Goal: Communication & Community: Answer question/provide support

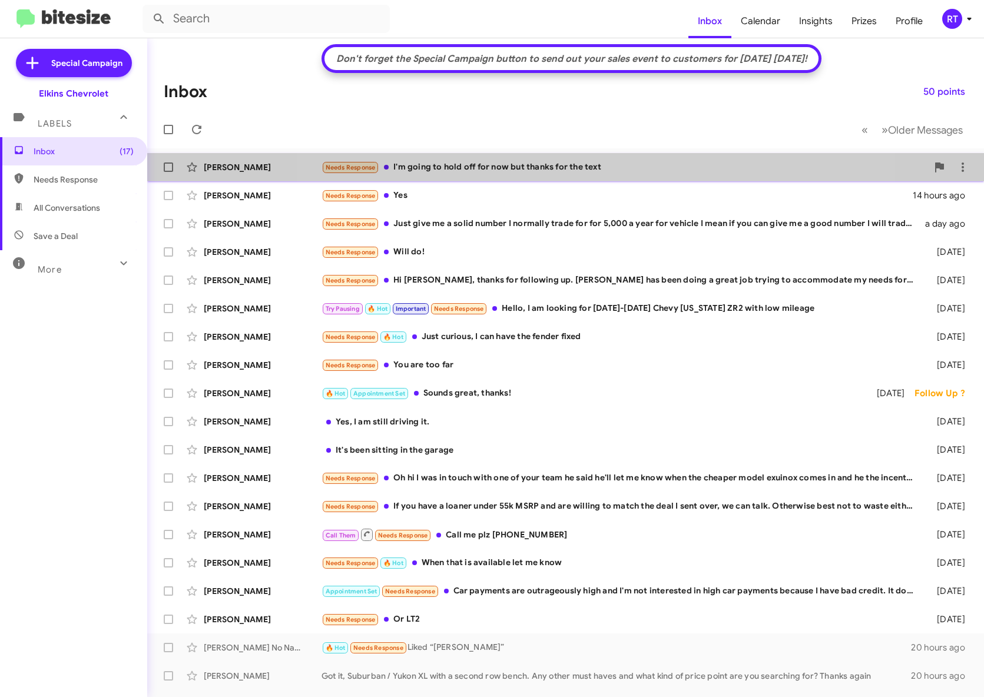
click at [568, 165] on div "Needs Response I'm going to hold off for now but thanks for the text" at bounding box center [625, 168] width 606 height 14
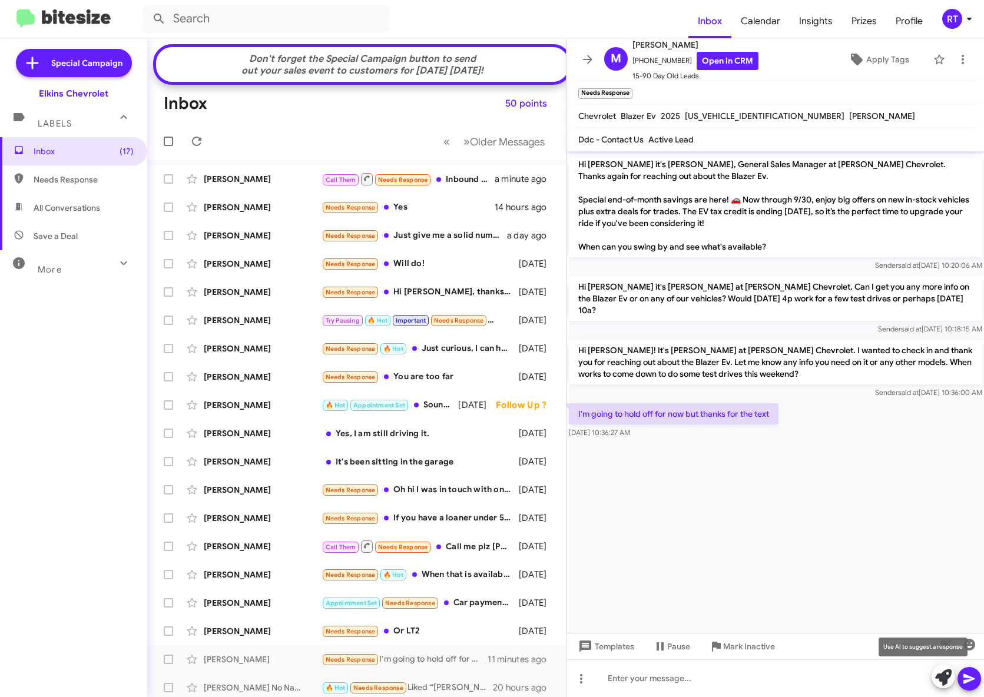
click at [943, 679] on icon at bounding box center [943, 678] width 16 height 16
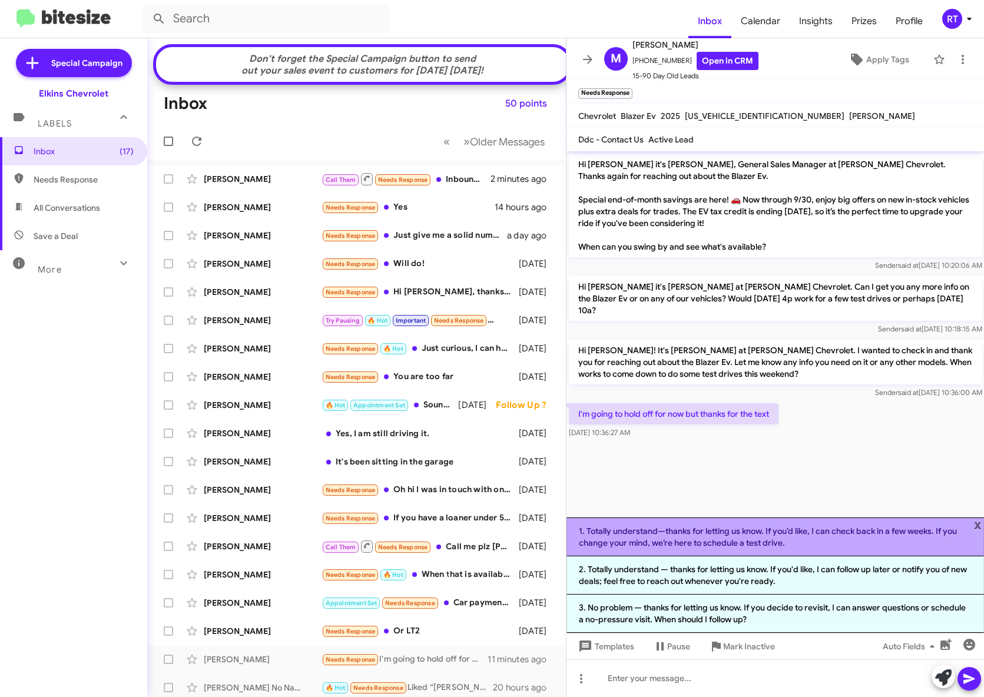
click at [830, 534] on li "1. Totally understand—thanks for letting us know. If you’d like, I can check ba…" at bounding box center [776, 537] width 418 height 39
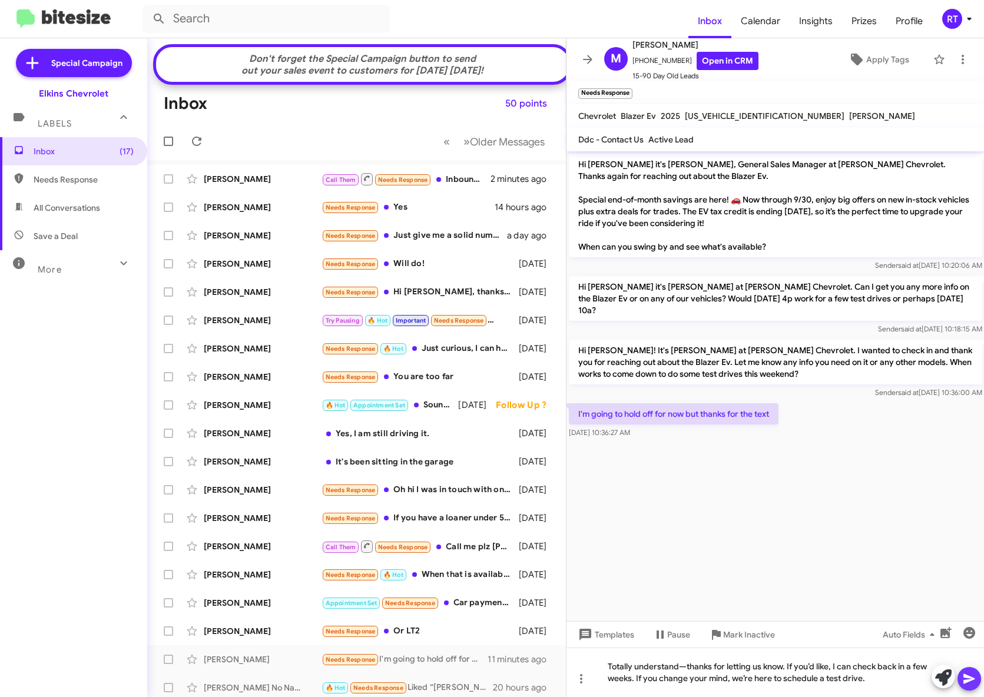
click at [967, 679] on icon at bounding box center [969, 679] width 14 height 14
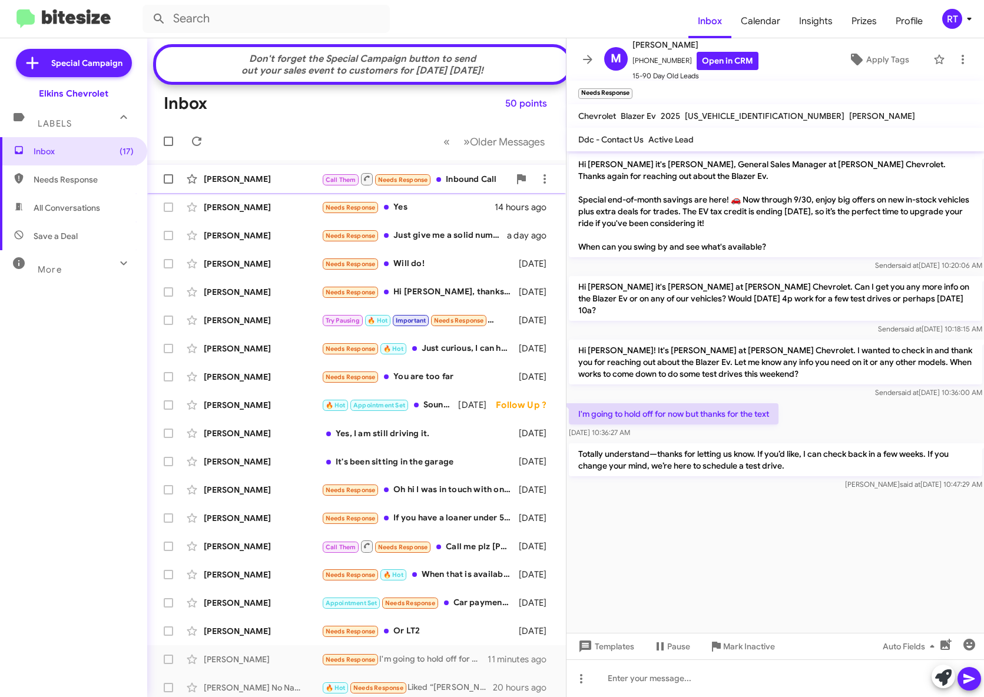
click at [234, 185] on div "[PERSON_NAME]" at bounding box center [263, 179] width 118 height 12
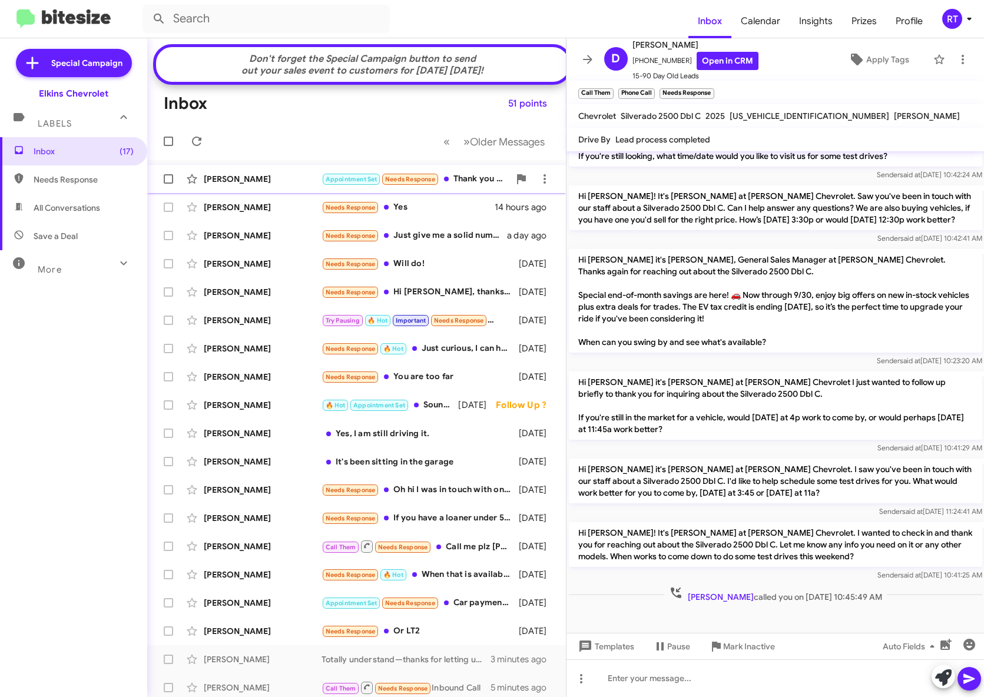
click at [221, 185] on div "[PERSON_NAME]" at bounding box center [263, 179] width 118 height 12
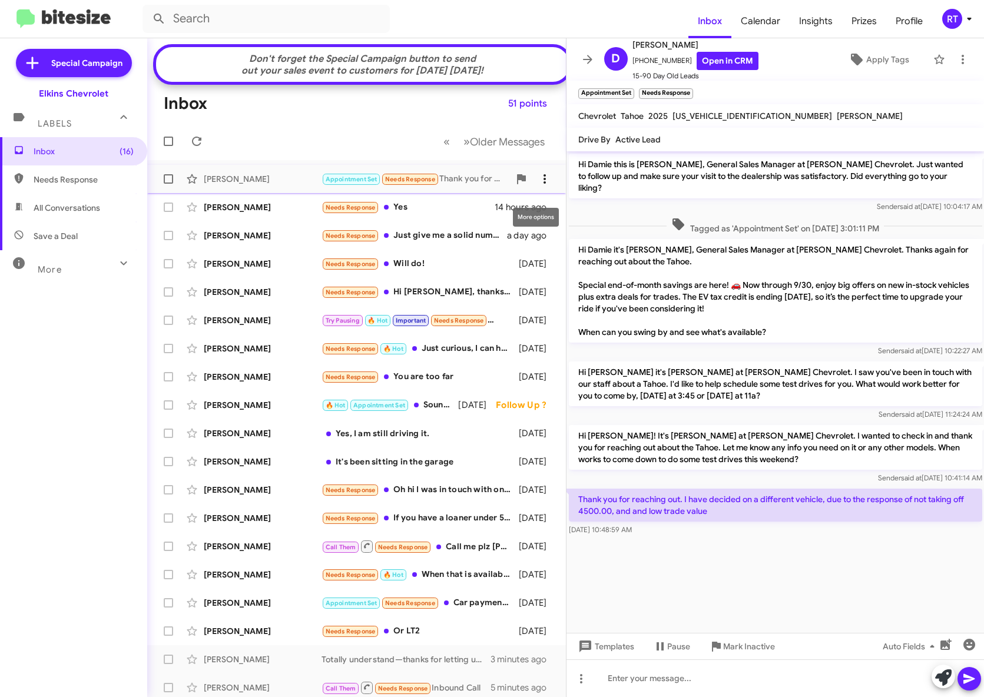
click at [538, 186] on icon at bounding box center [545, 179] width 14 height 14
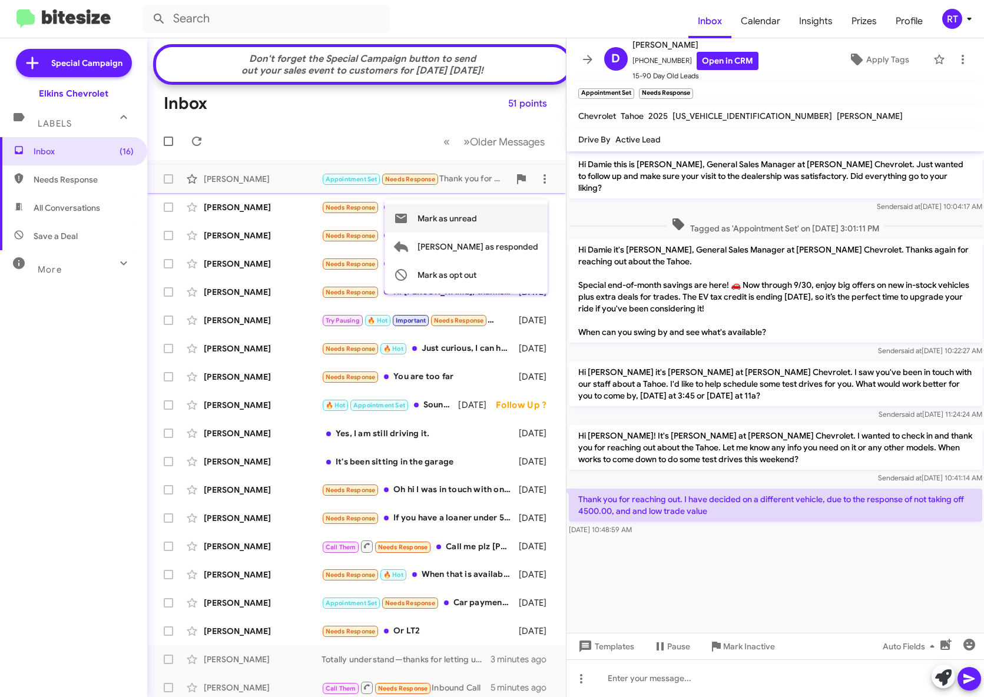
click at [477, 219] on span "Mark as unread" at bounding box center [447, 218] width 59 height 28
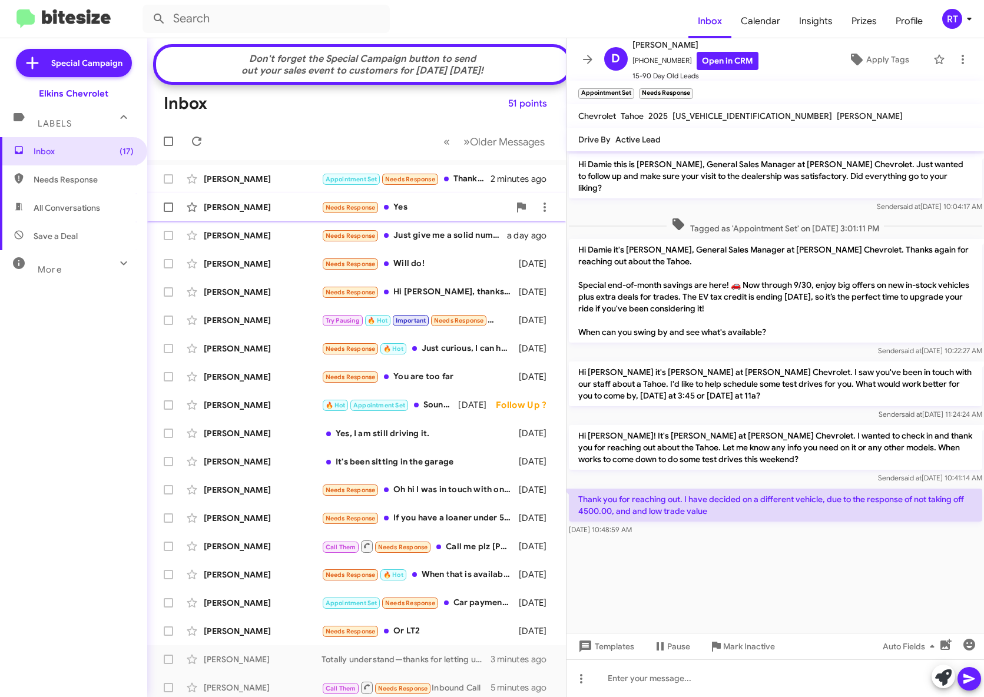
click at [234, 213] on div "[PERSON_NAME]" at bounding box center [263, 207] width 118 height 12
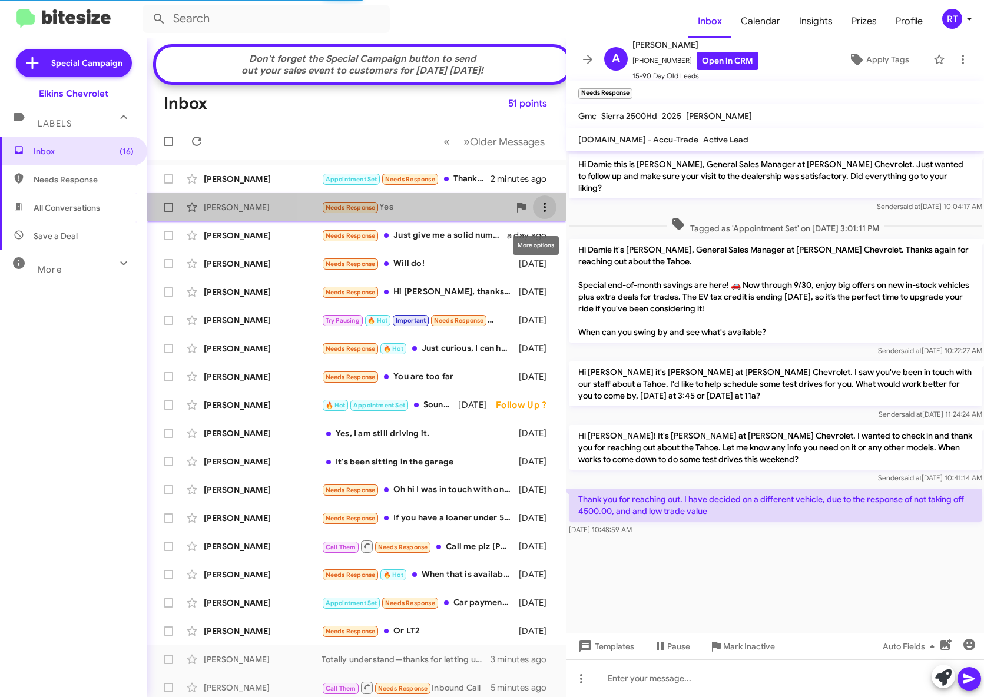
click at [538, 213] on icon at bounding box center [545, 207] width 14 height 14
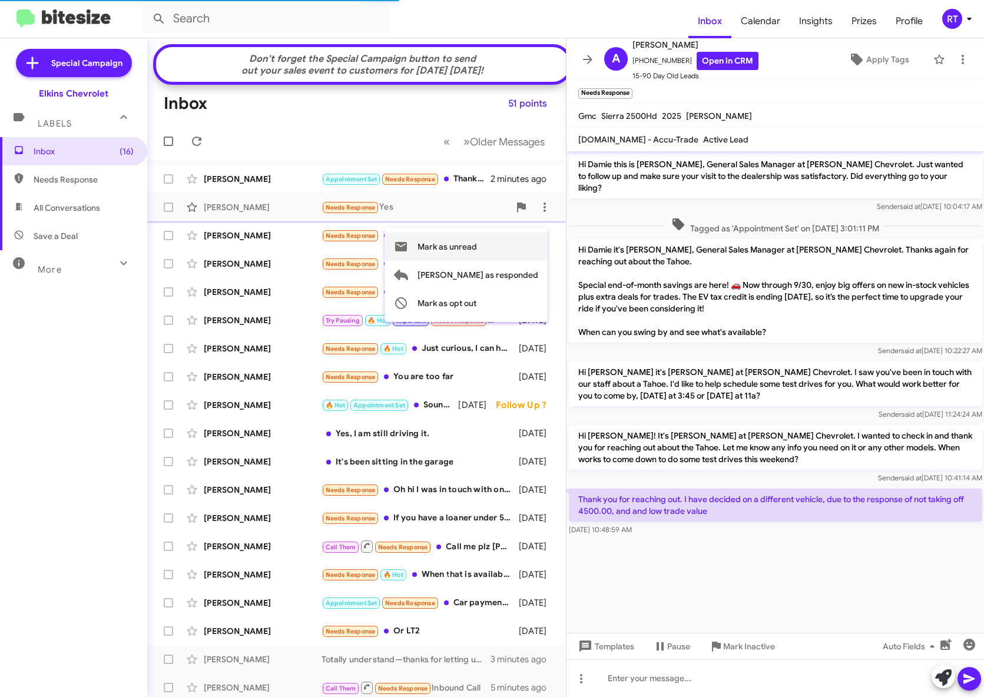
click at [477, 247] on span "Mark as unread" at bounding box center [447, 247] width 59 height 28
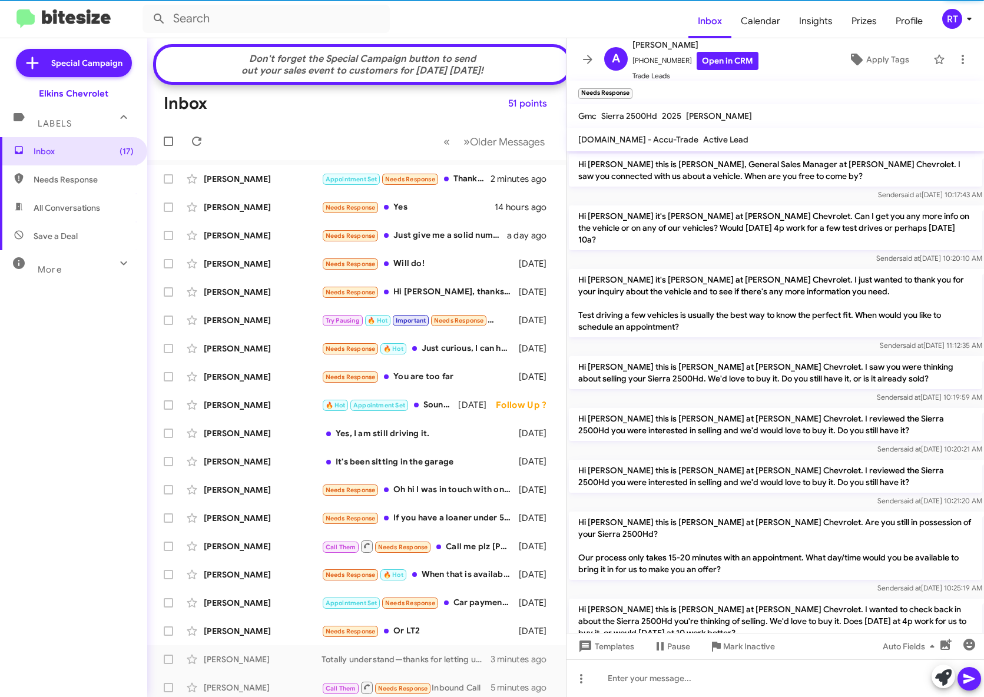
scroll to position [211, 0]
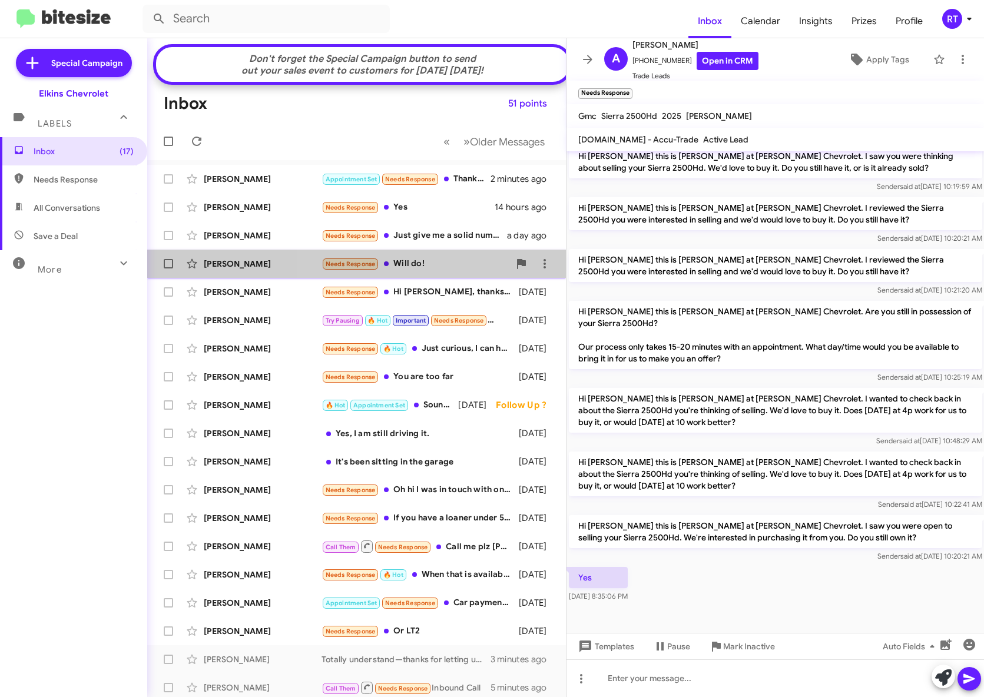
click at [429, 271] on div "Needs Response Will do!" at bounding box center [416, 264] width 188 height 14
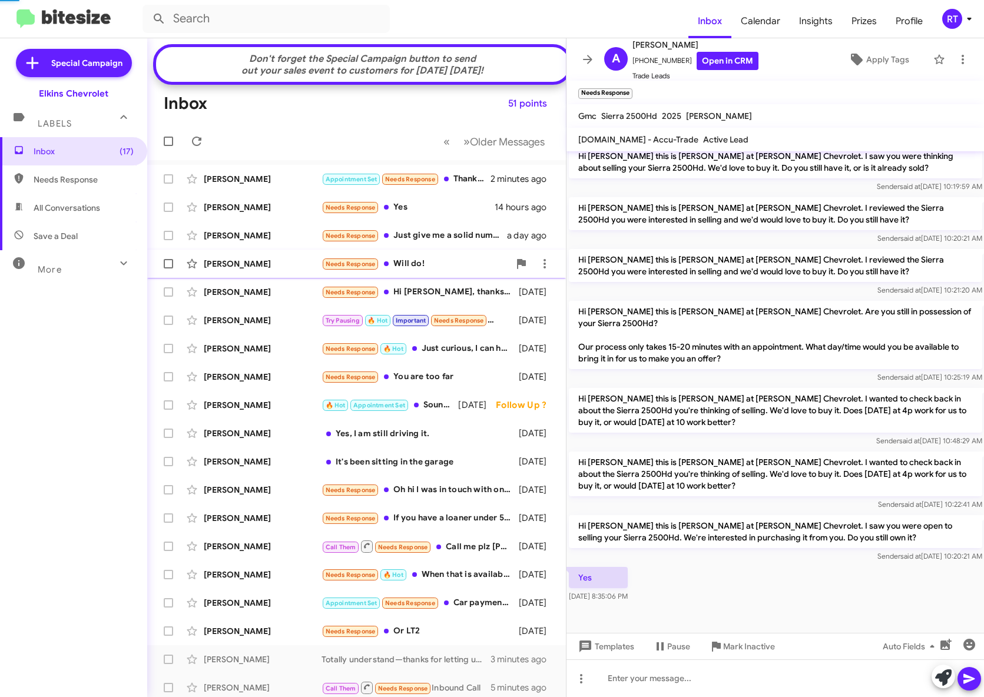
scroll to position [18, 0]
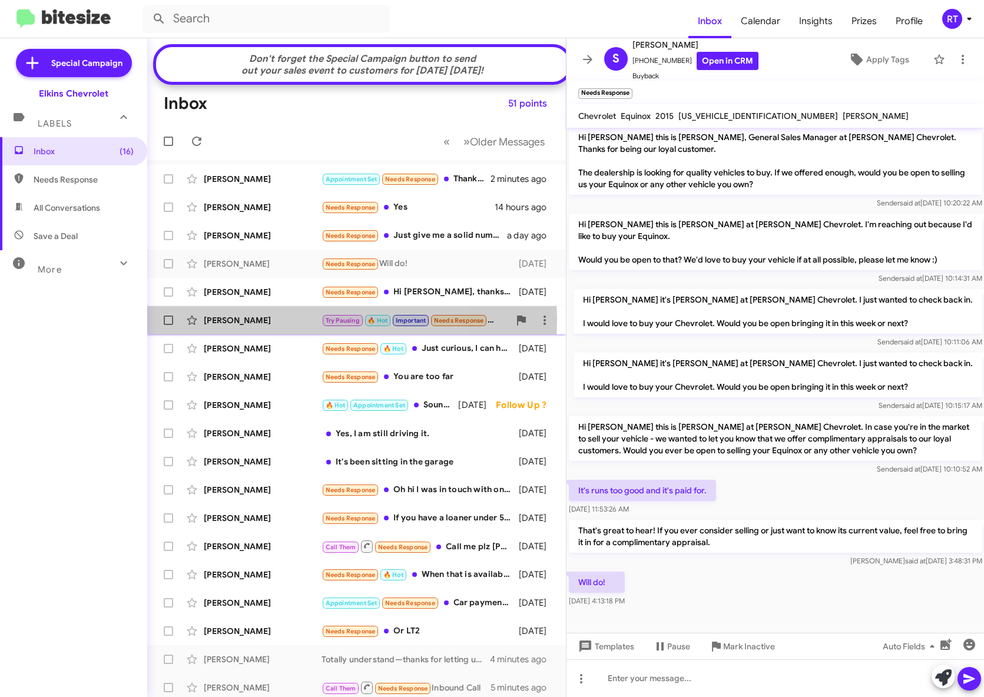
click at [213, 326] on div "[PERSON_NAME]" at bounding box center [263, 321] width 118 height 12
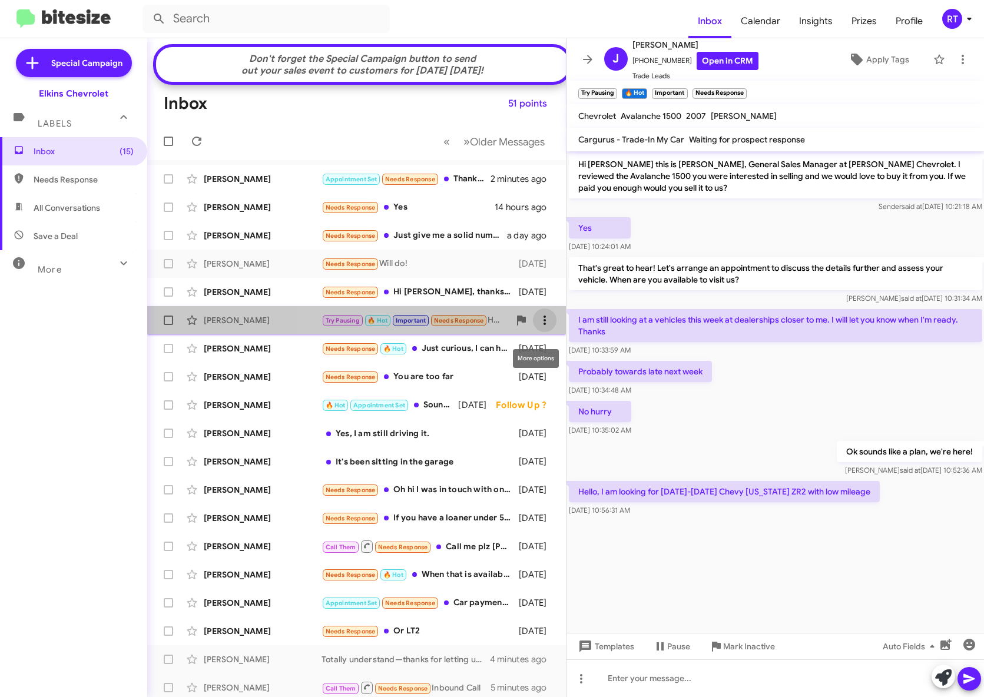
click at [538, 327] on icon at bounding box center [545, 320] width 14 height 14
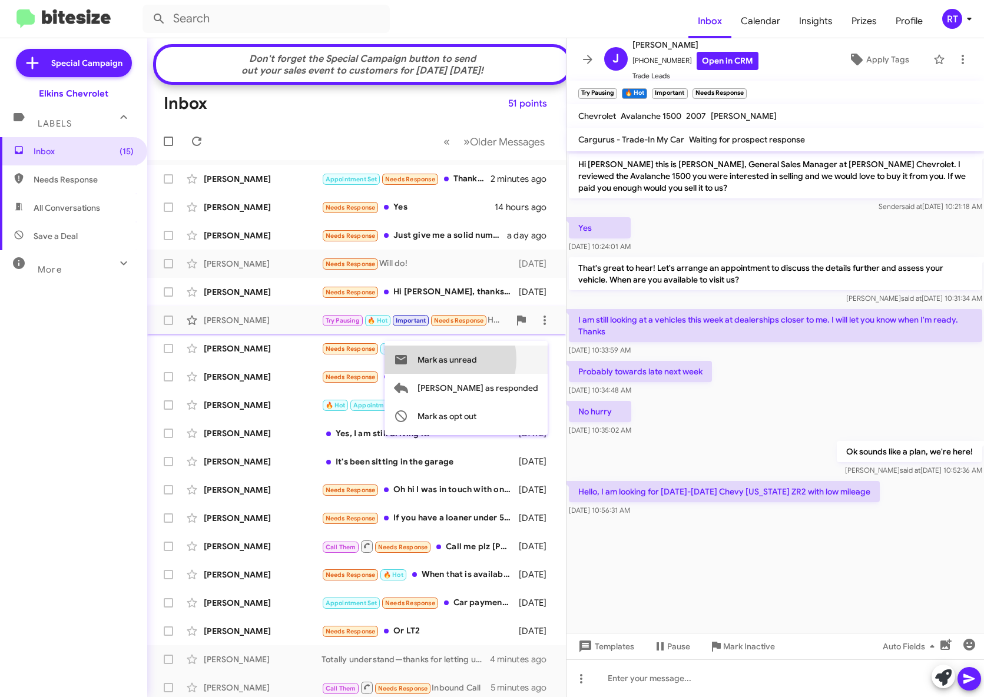
click at [477, 359] on span "Mark as unread" at bounding box center [447, 360] width 59 height 28
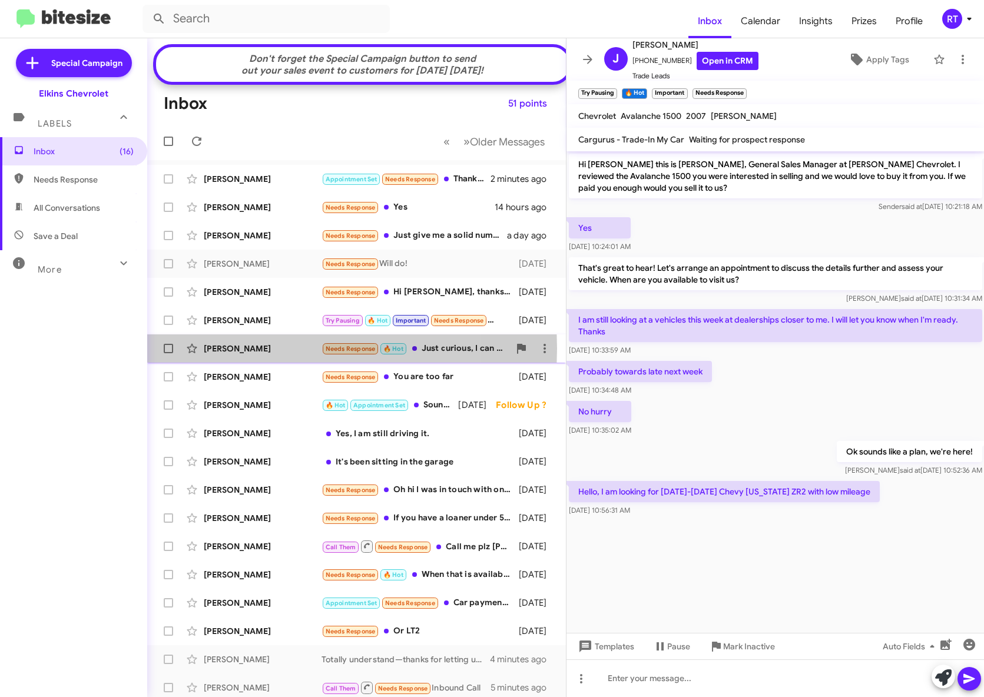
click at [220, 355] on div "[PERSON_NAME]" at bounding box center [263, 349] width 118 height 12
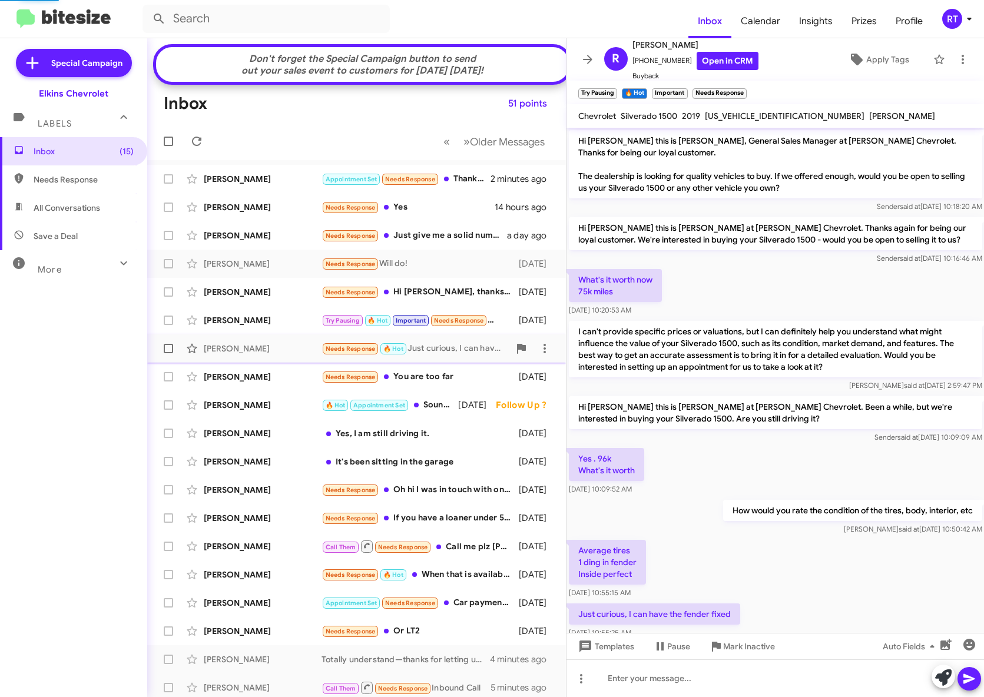
scroll to position [51, 0]
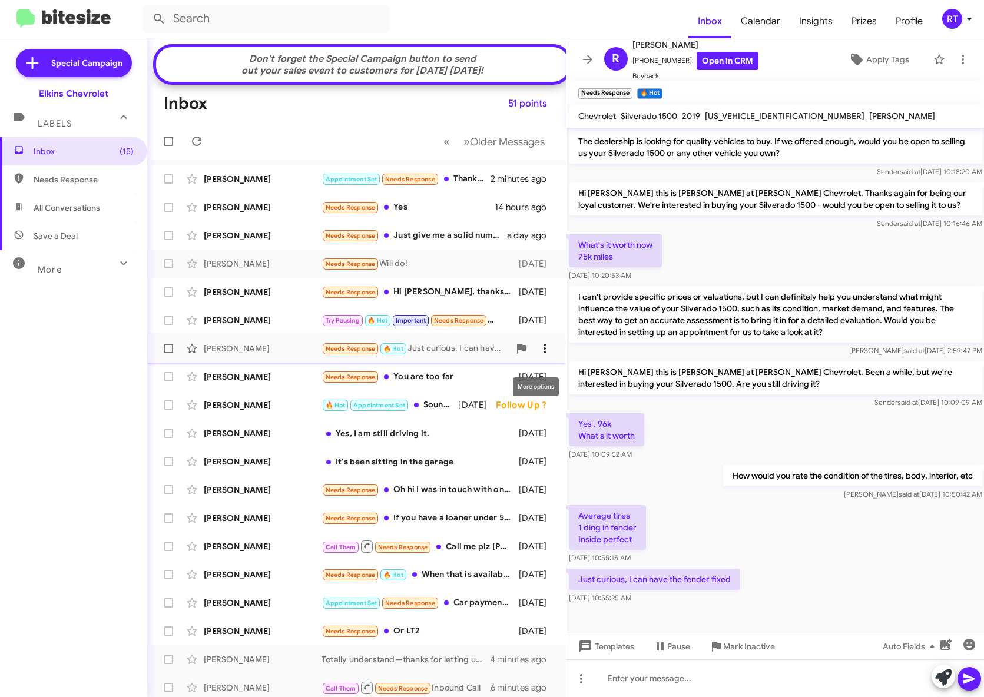
click at [539, 356] on icon at bounding box center [545, 349] width 14 height 14
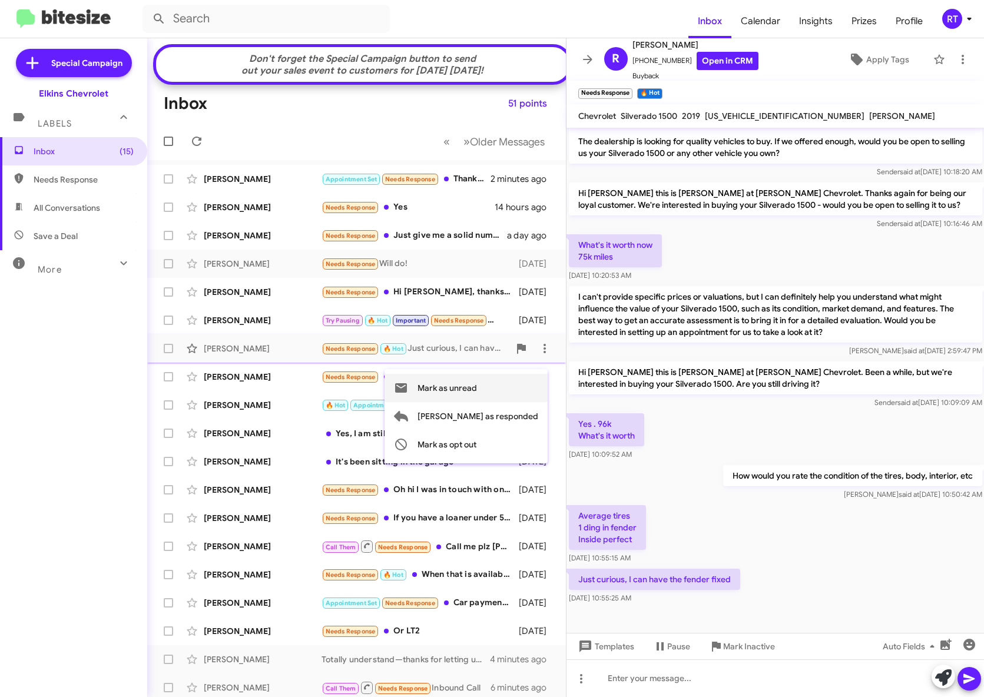
click at [477, 386] on span "Mark as unread" at bounding box center [447, 388] width 59 height 28
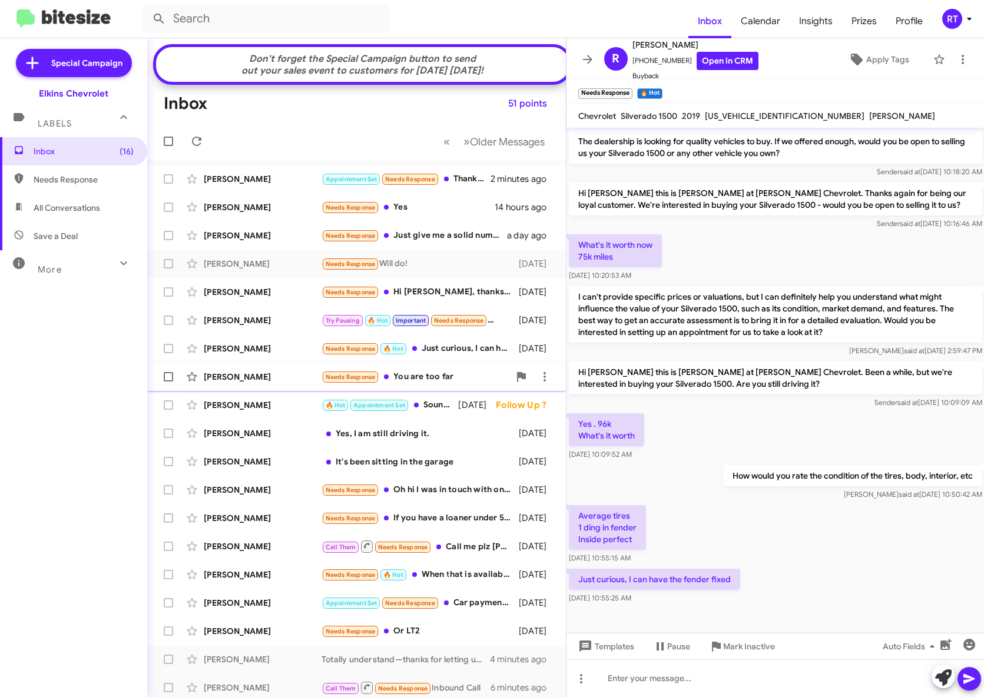
click at [236, 383] on div "[PERSON_NAME]" at bounding box center [263, 377] width 118 height 12
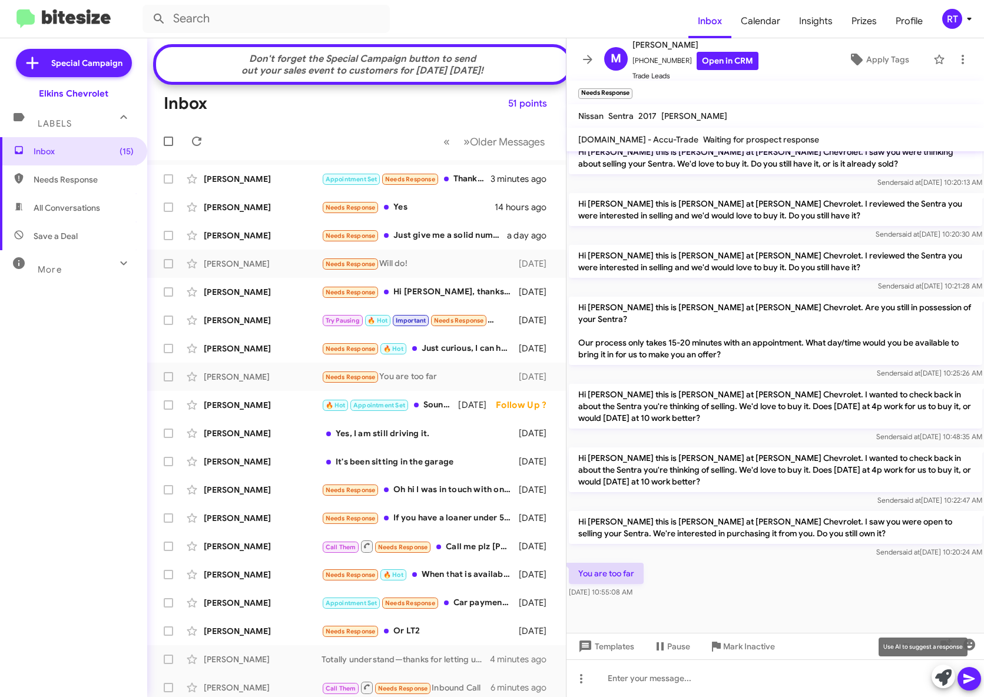
click at [942, 676] on icon at bounding box center [943, 678] width 16 height 16
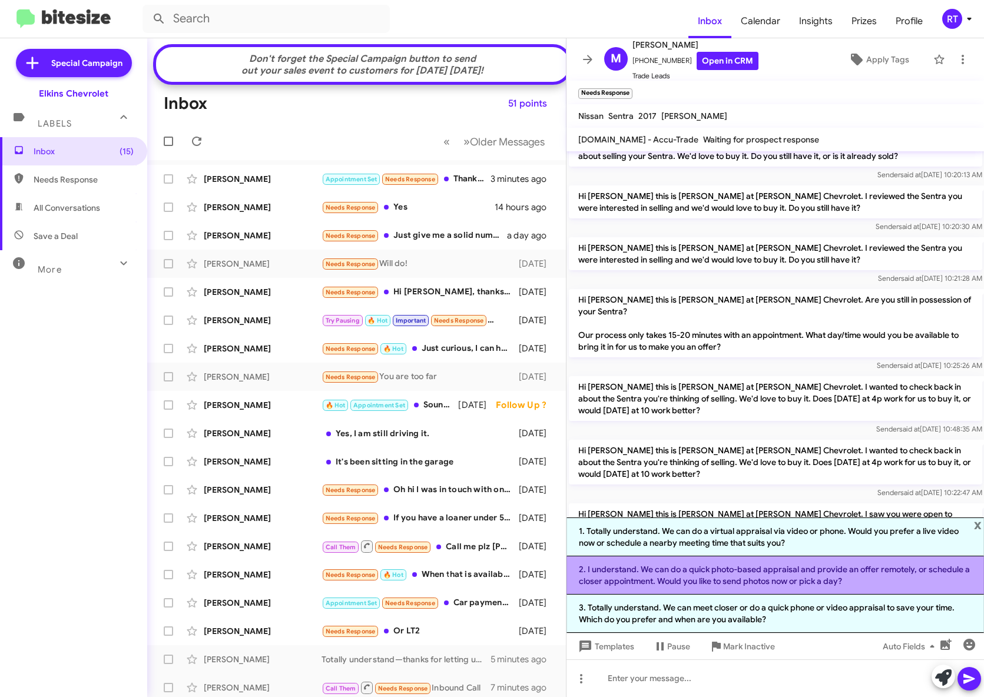
click at [836, 568] on li "2. I understand. We can do a quick photo-based appraisal and provide an offer r…" at bounding box center [776, 576] width 418 height 38
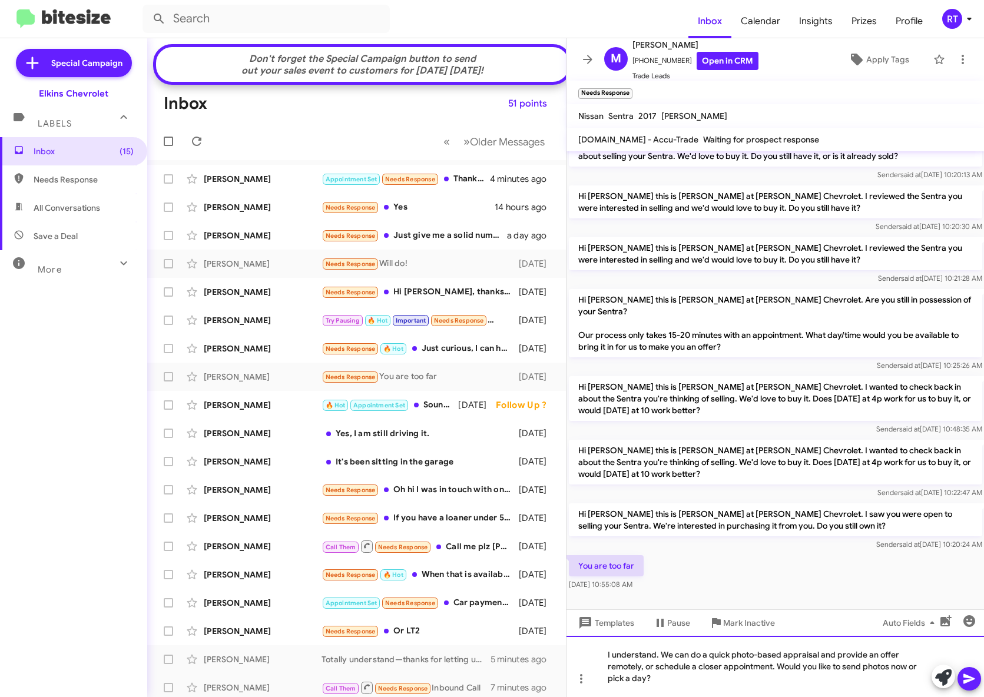
click at [776, 669] on div "I understand. We can do a quick photo-based appraisal and provide an offer remo…" at bounding box center [776, 666] width 418 height 61
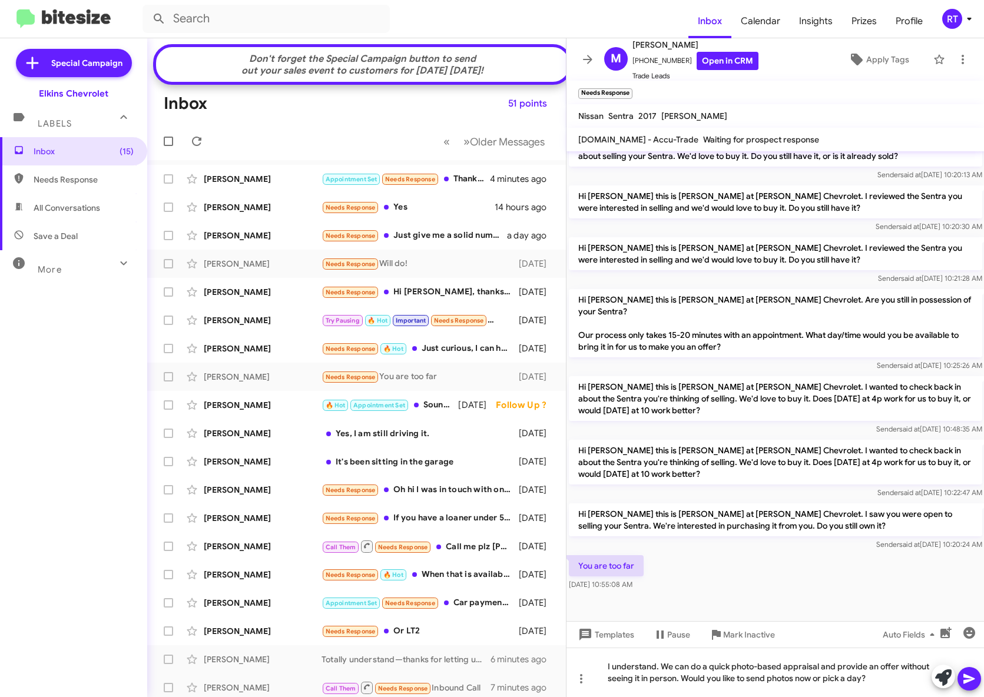
click at [971, 681] on icon at bounding box center [969, 679] width 11 height 10
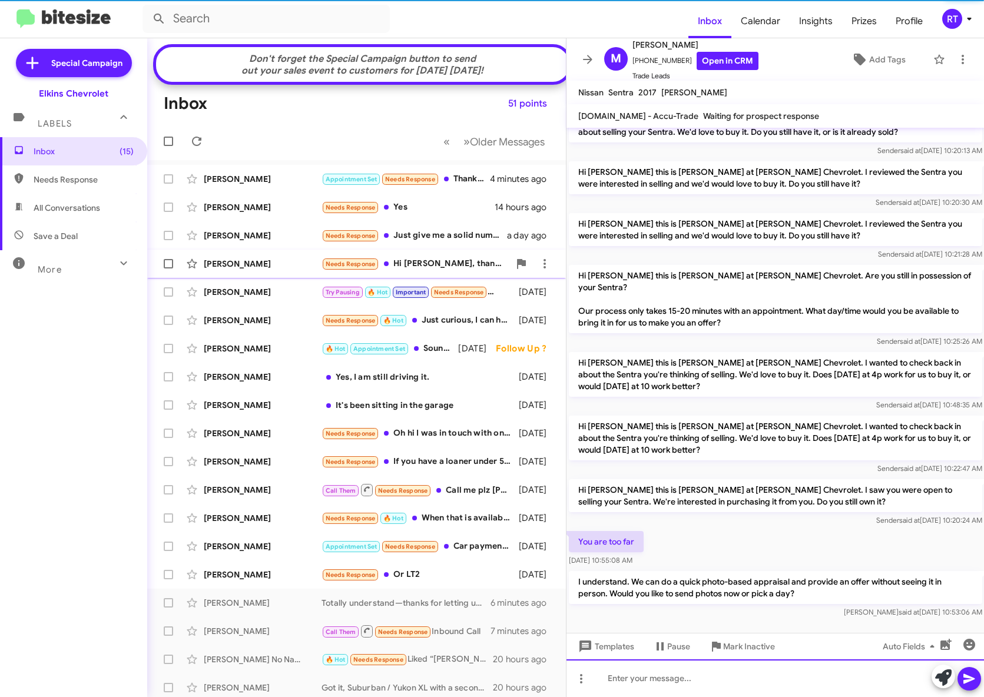
scroll to position [668, 0]
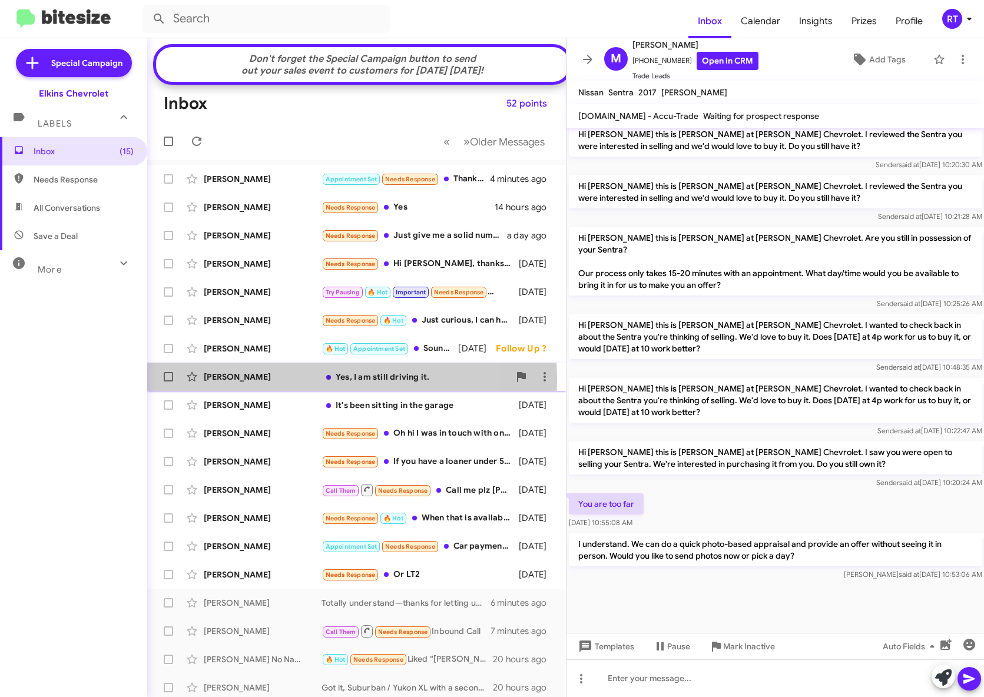
click at [230, 383] on div "[PERSON_NAME]" at bounding box center [263, 377] width 118 height 12
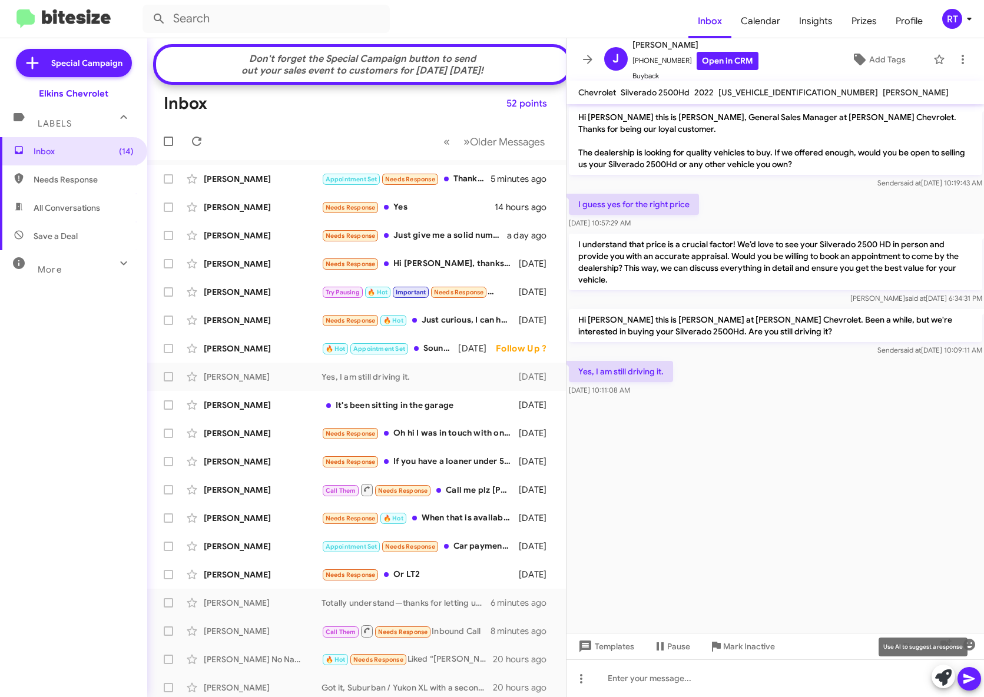
click at [939, 683] on icon at bounding box center [943, 678] width 16 height 16
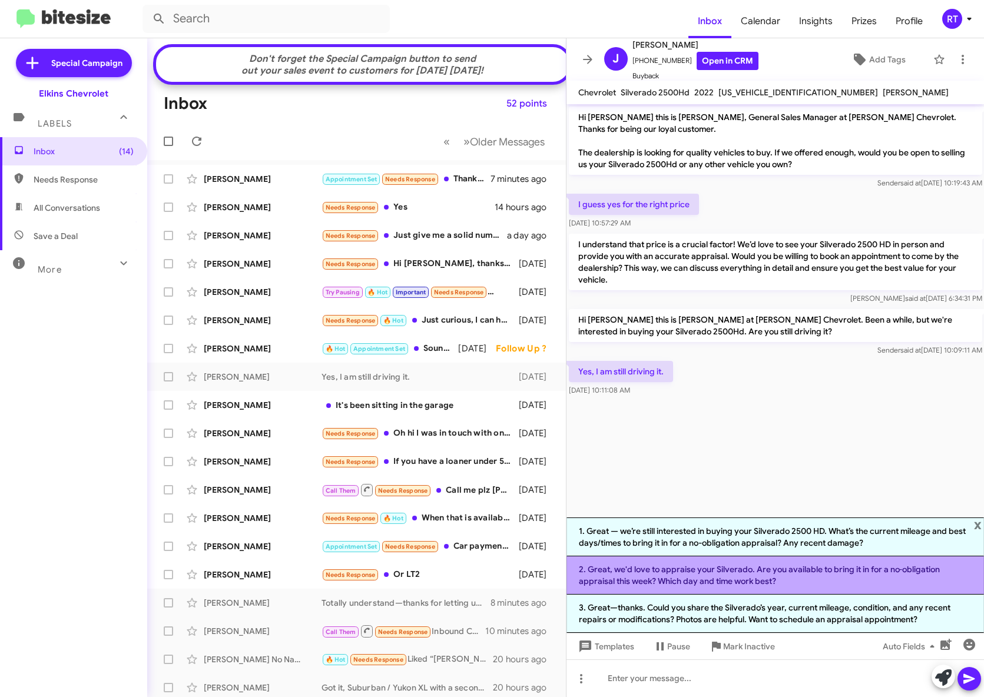
click at [892, 570] on li "2. Great, we'd love to appraise your Silverado. Are you available to bring it i…" at bounding box center [776, 576] width 418 height 38
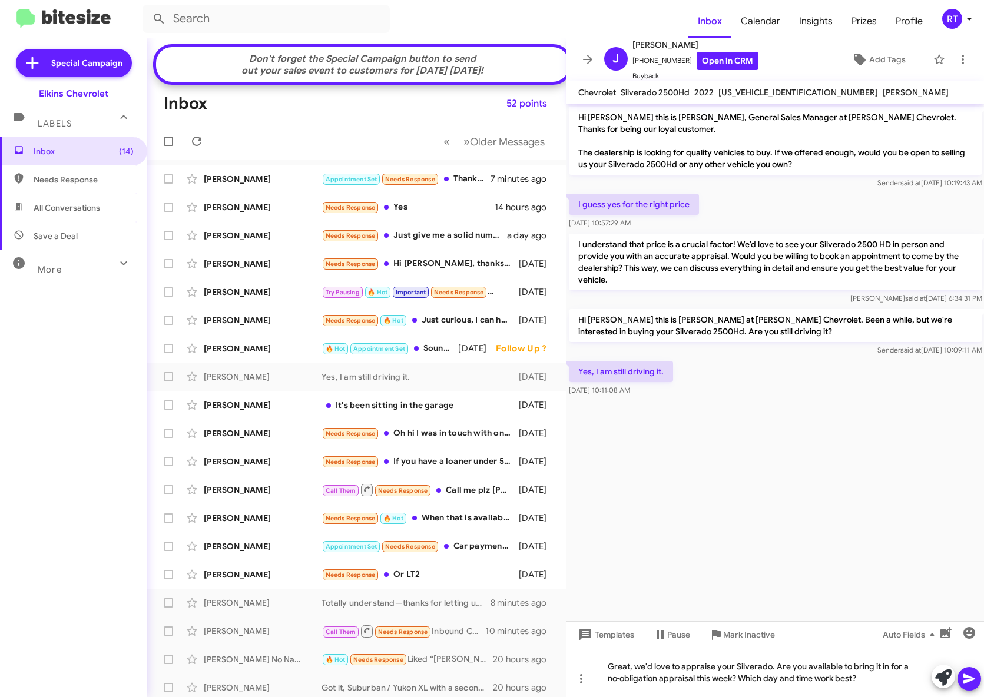
click at [968, 678] on icon at bounding box center [969, 679] width 11 height 10
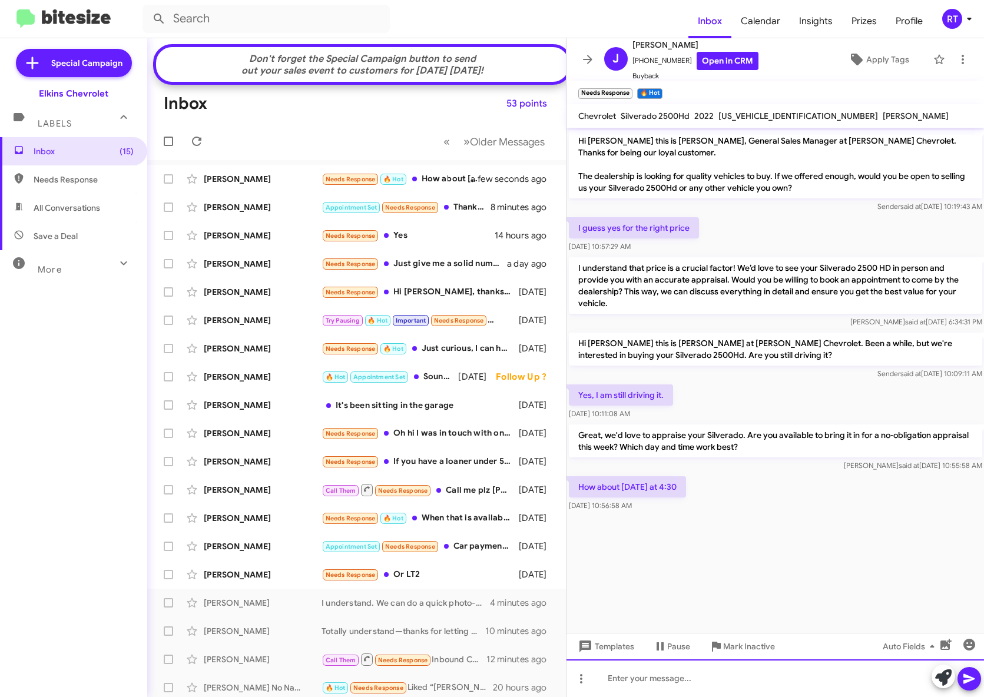
click at [623, 678] on div at bounding box center [776, 679] width 418 height 38
click at [972, 680] on icon at bounding box center [969, 679] width 11 height 10
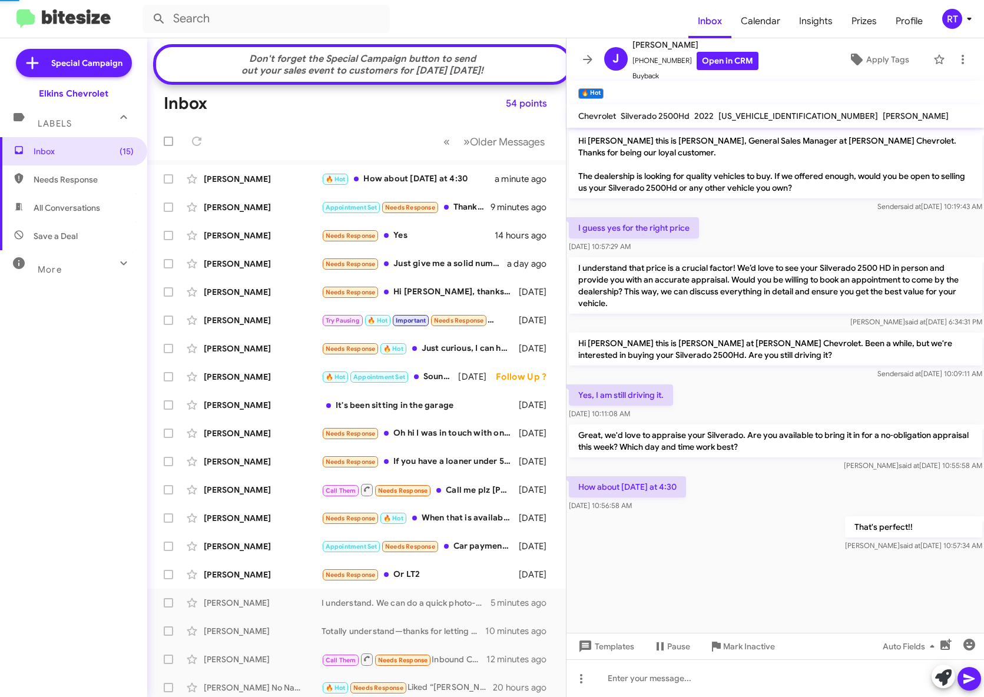
scroll to position [4, 0]
click at [229, 185] on div "[PERSON_NAME]" at bounding box center [263, 179] width 118 height 12
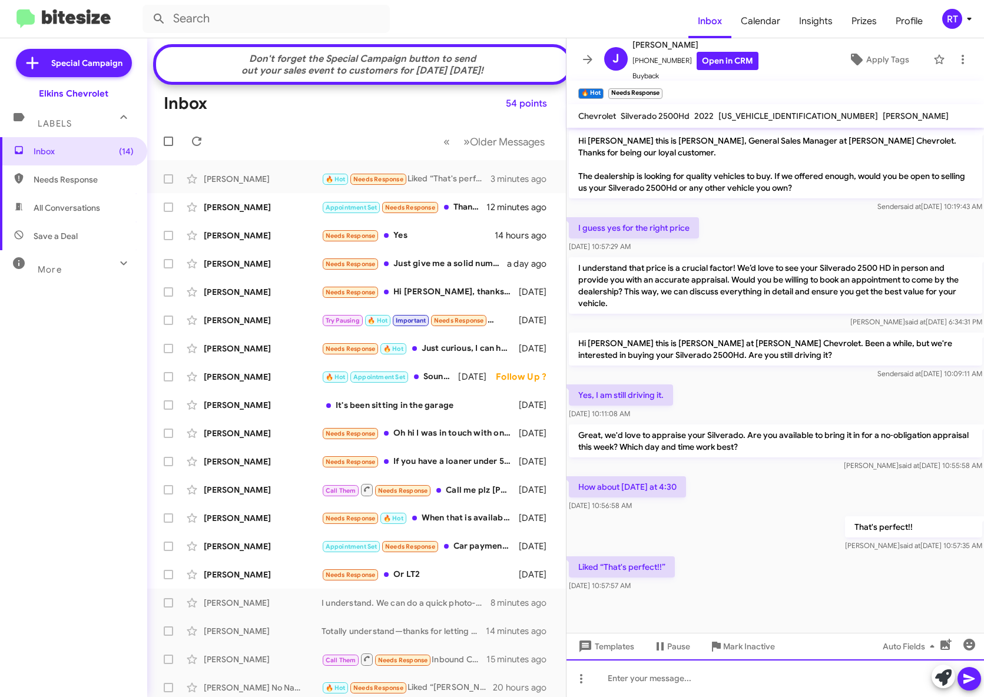
click at [637, 686] on div at bounding box center [776, 679] width 418 height 38
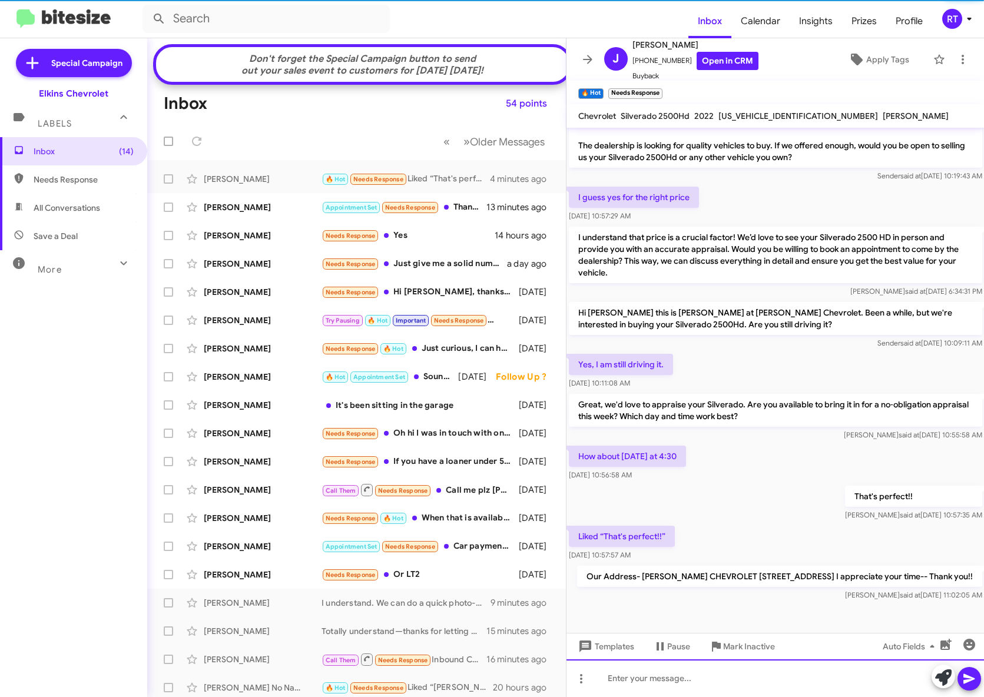
scroll to position [60, 0]
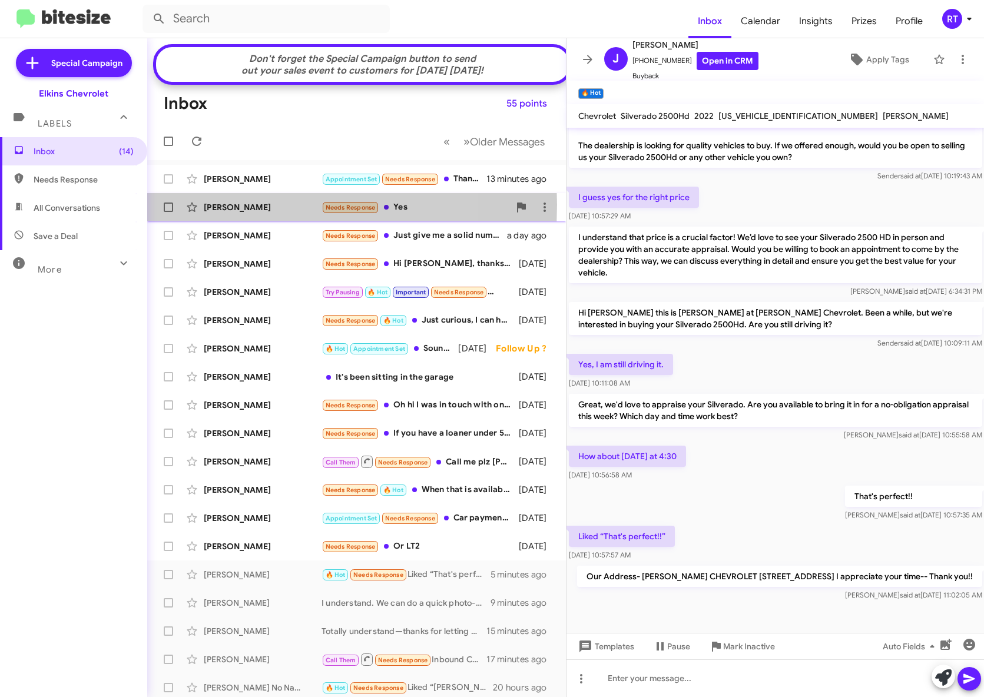
click at [218, 213] on div "[PERSON_NAME]" at bounding box center [263, 207] width 118 height 12
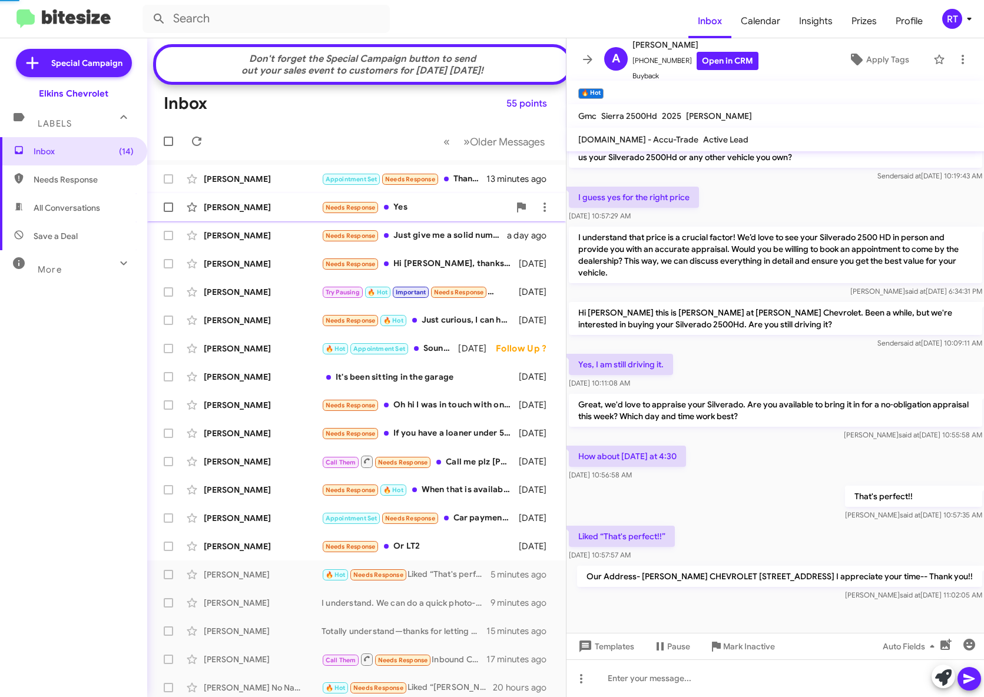
scroll to position [211, 0]
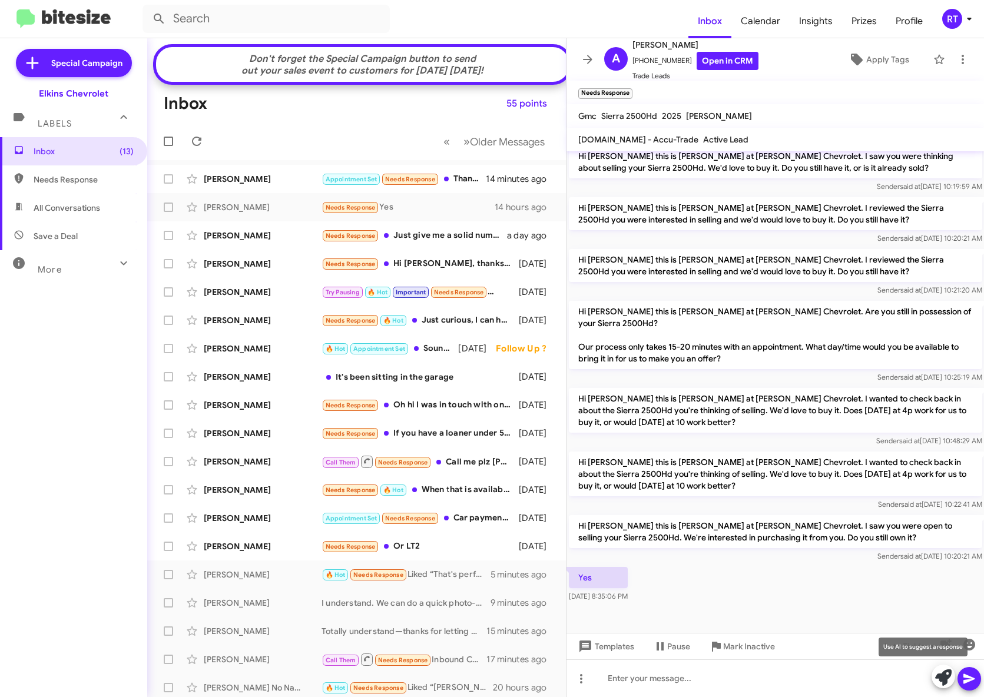
click at [938, 680] on icon at bounding box center [943, 678] width 16 height 16
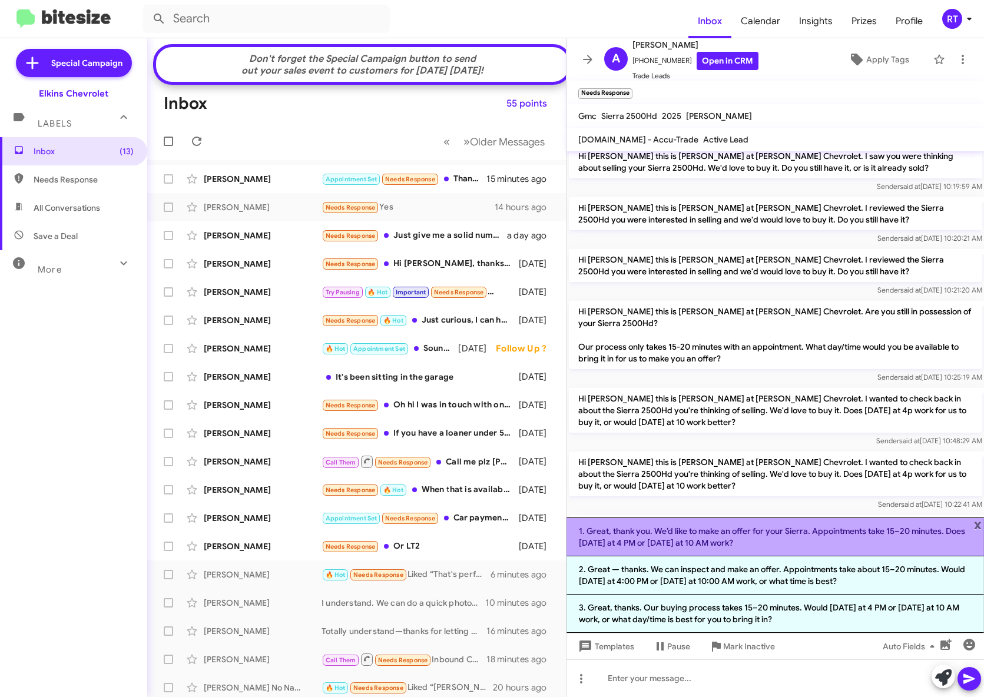
click at [810, 524] on li "1. Great, thank you. We’d like to make an offer for your Sierra. Appointments t…" at bounding box center [776, 537] width 418 height 39
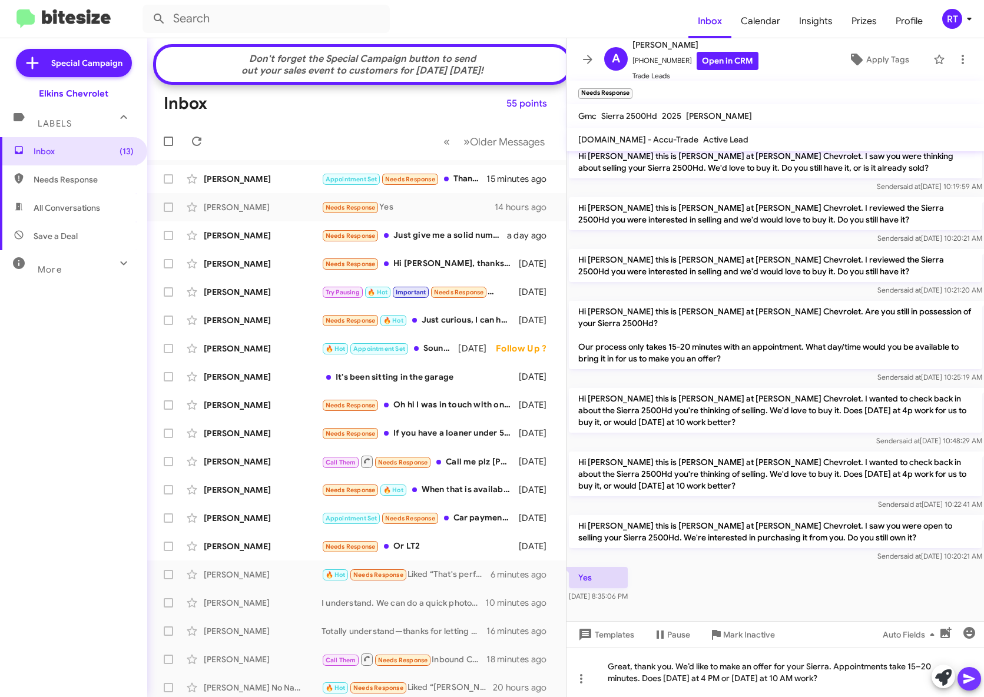
click at [971, 678] on icon at bounding box center [969, 679] width 11 height 10
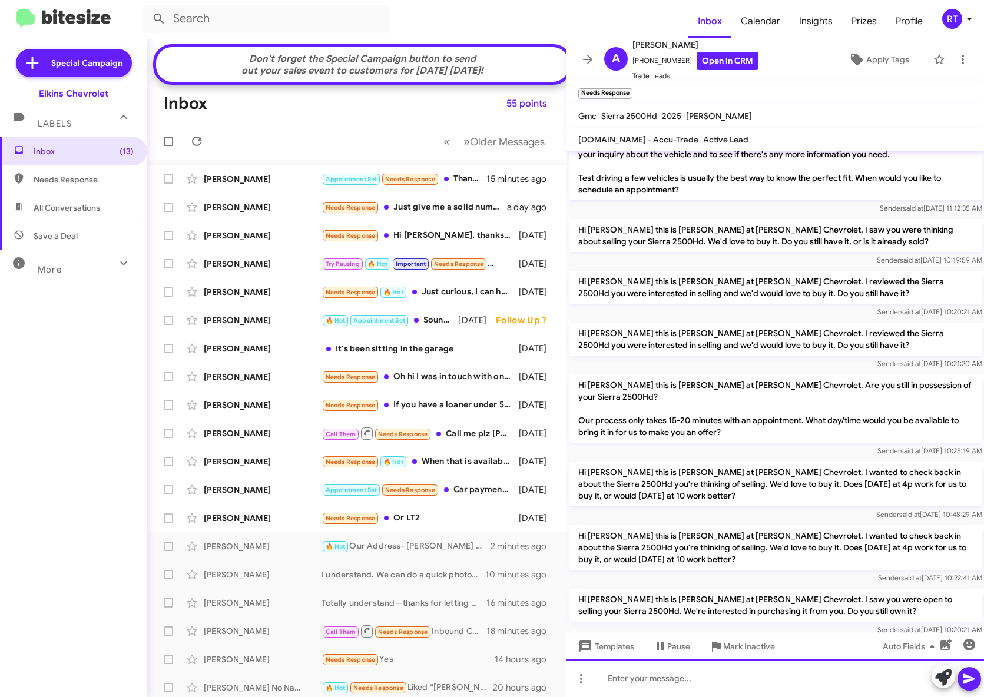
scroll to position [267, 0]
